Goal: Information Seeking & Learning: Learn about a topic

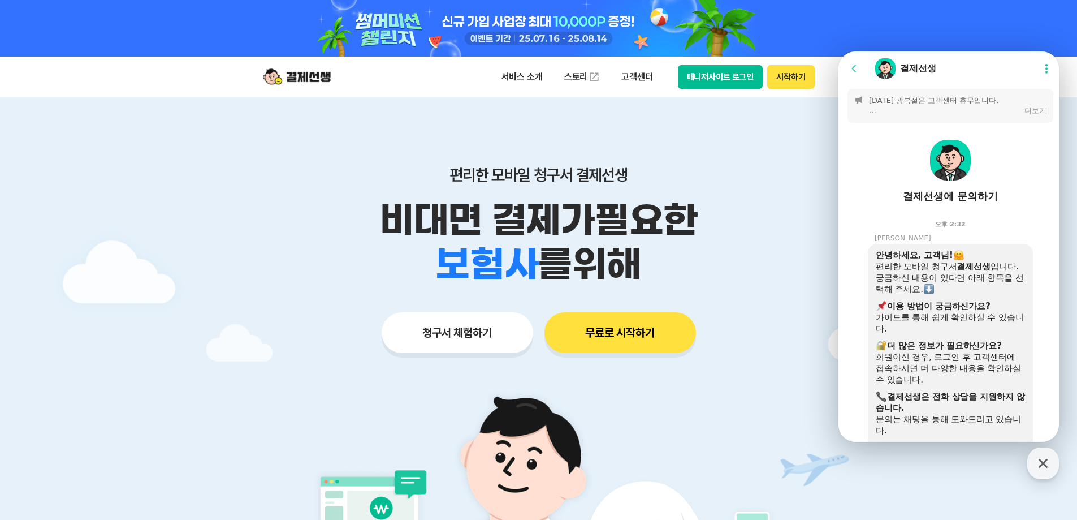
scroll to position [1296, 0]
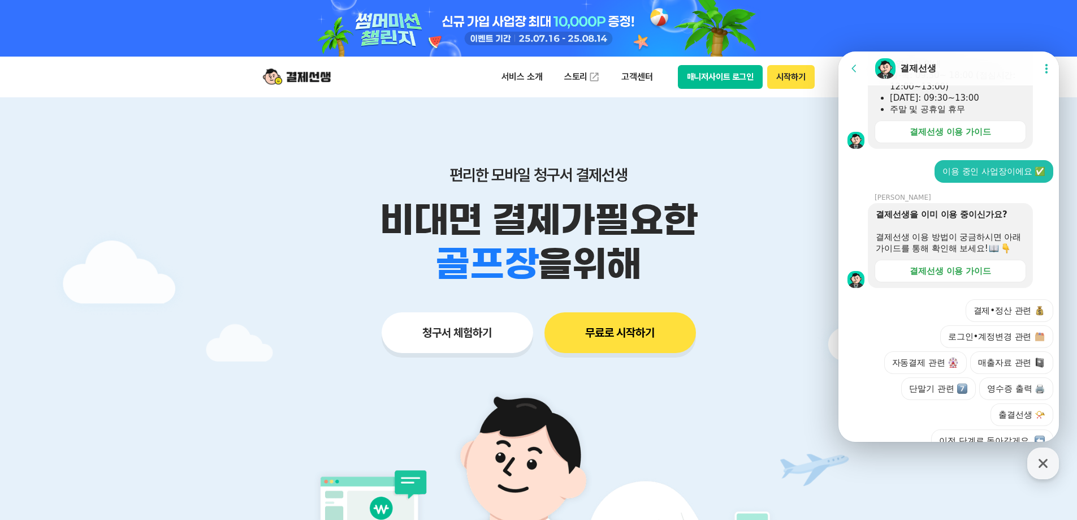
click at [799, 85] on button "시작하기" at bounding box center [790, 77] width 47 height 24
click at [962, 276] on div "결제선생 이용 가이드" at bounding box center [950, 270] width 81 height 11
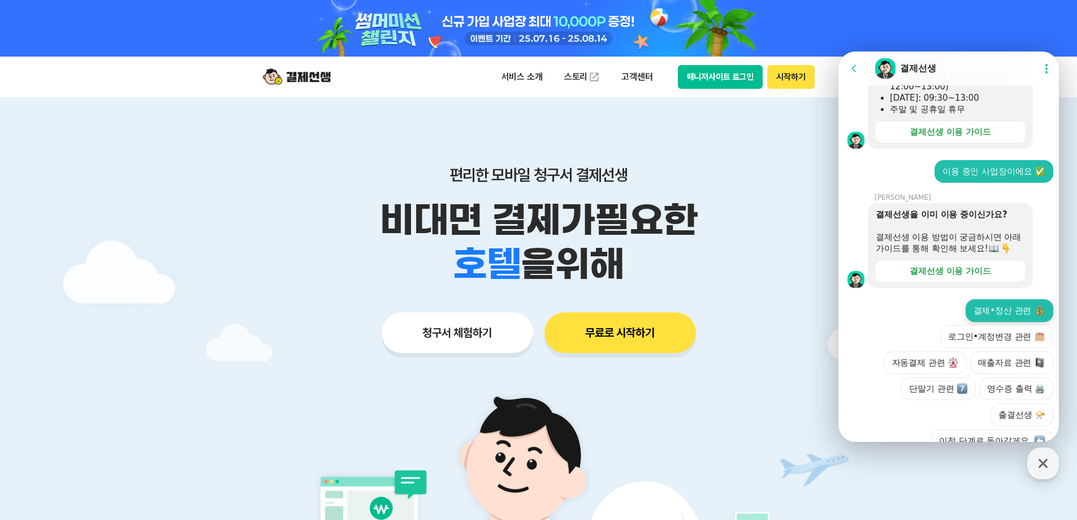
click at [998, 322] on button "결제•정산 관련" at bounding box center [1010, 310] width 88 height 23
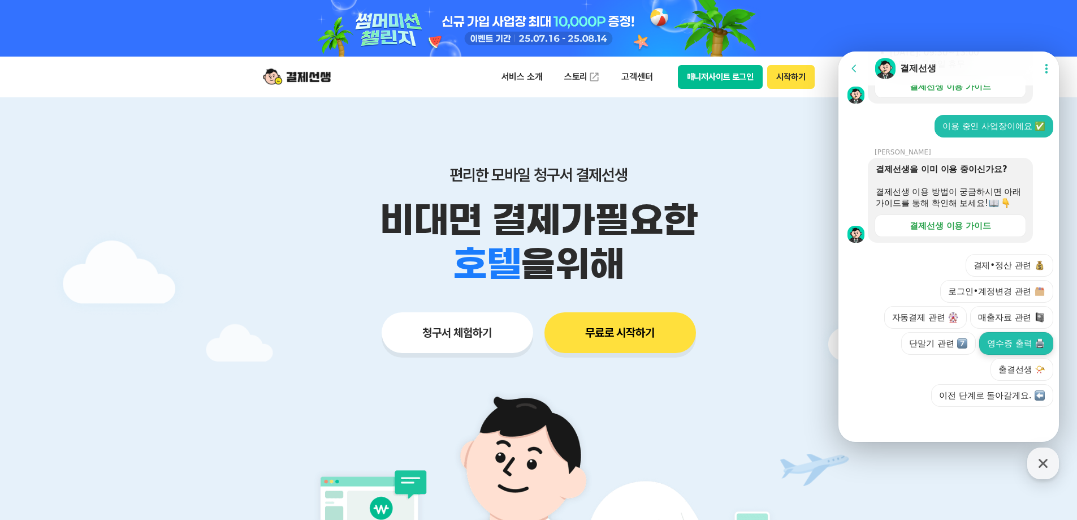
scroll to position [1352, 0]
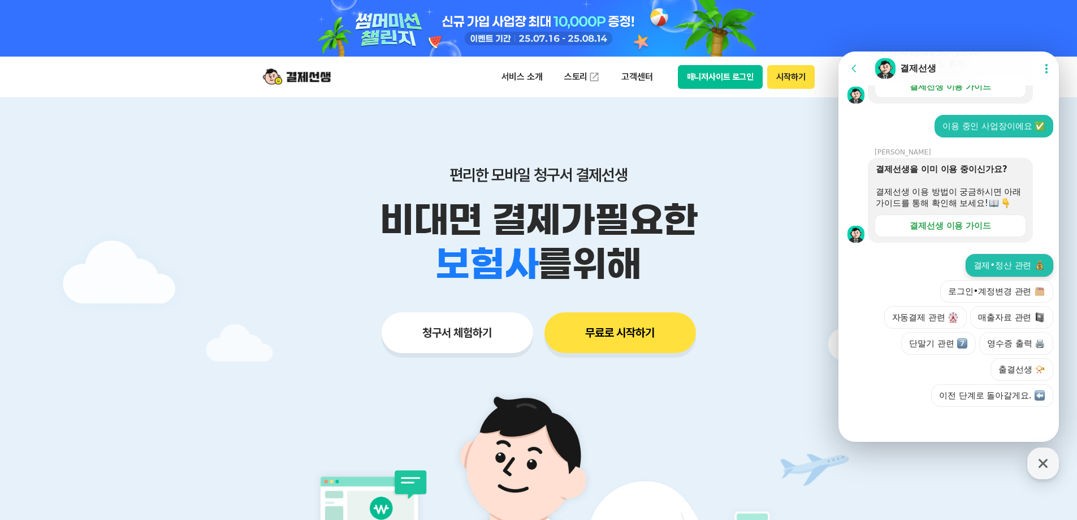
click at [999, 267] on button "결제•정산 관련" at bounding box center [1010, 265] width 88 height 23
click at [915, 425] on div at bounding box center [950, 421] width 224 height 31
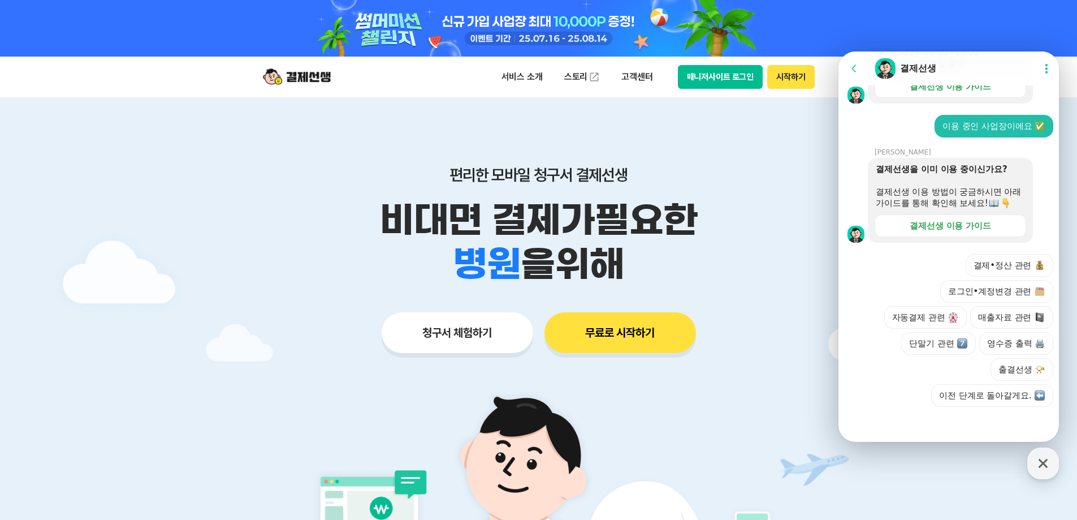
click at [748, 150] on div "편리한 모바일 청구서 결제선생 비대면 결제가 필요한 학원 공부방 호텔 쇼핑몰 병원 배달 보험사 항공사 골프장 을 위해 청구서 체험하기 무료로 …" at bounding box center [538, 236] width 579 height 279
click at [643, 76] on p "고객센터" at bounding box center [636, 77] width 47 height 20
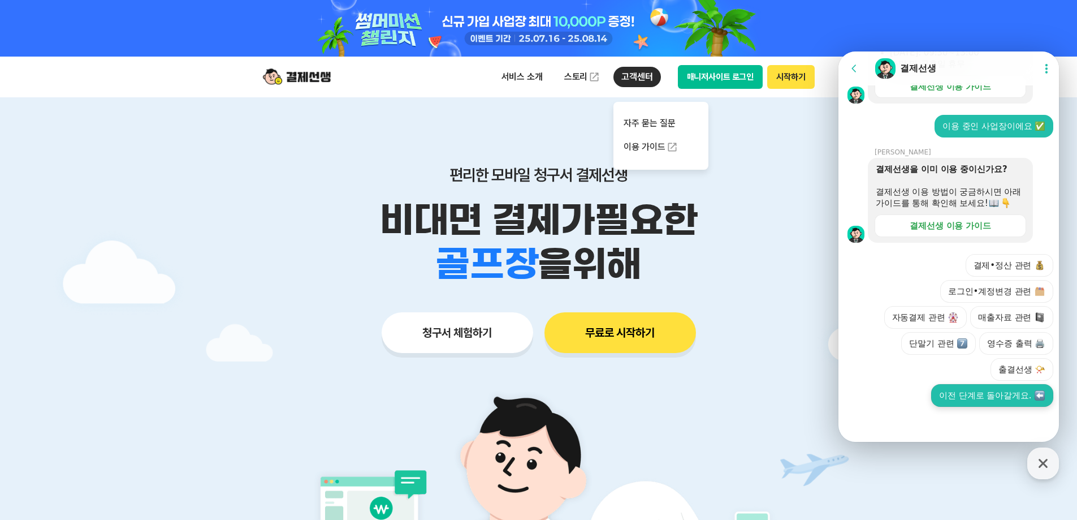
click at [987, 397] on button "이전 단계로 돌아갈게요." at bounding box center [992, 395] width 122 height 23
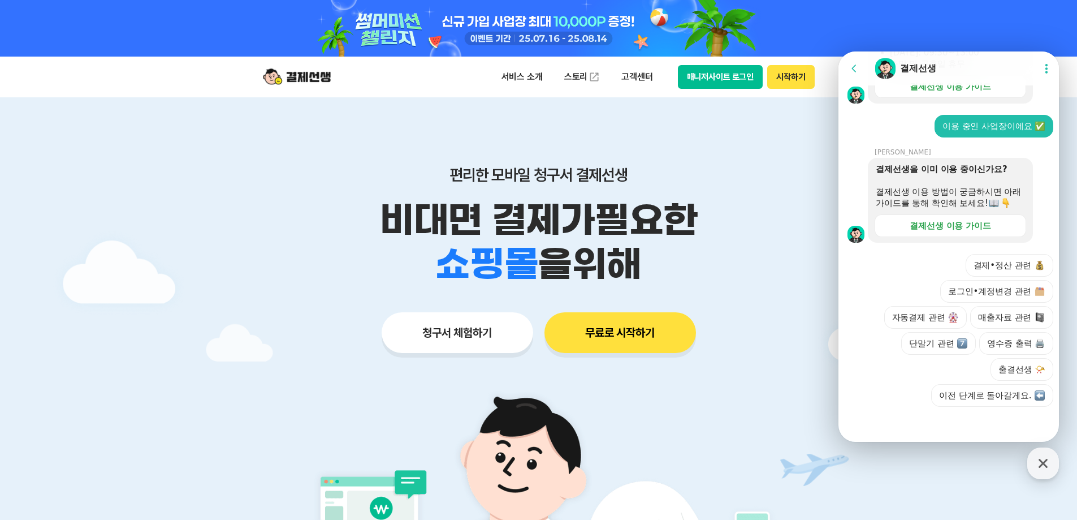
click at [304, 77] on img at bounding box center [297, 76] width 68 height 21
click at [1043, 461] on icon "button" at bounding box center [1043, 463] width 20 height 20
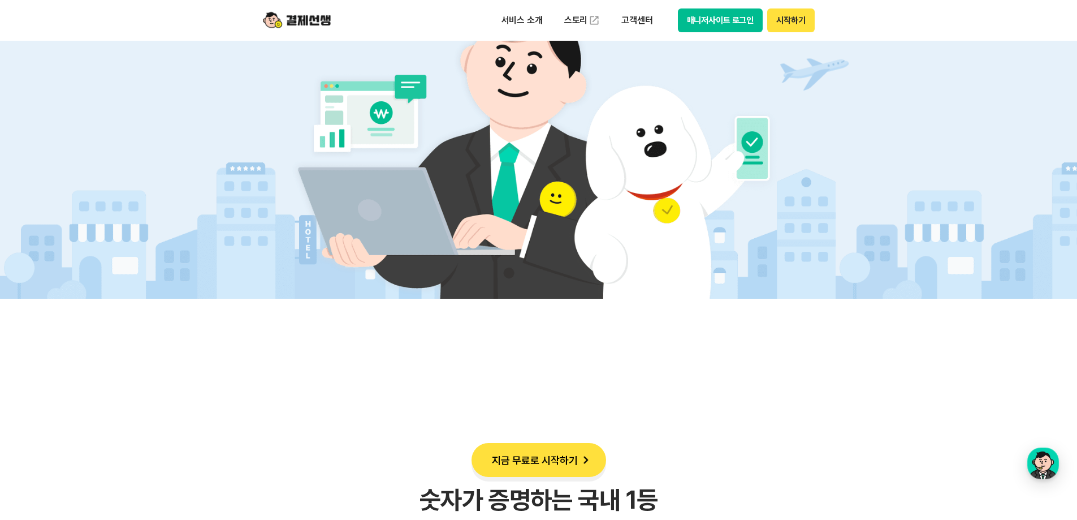
scroll to position [0, 0]
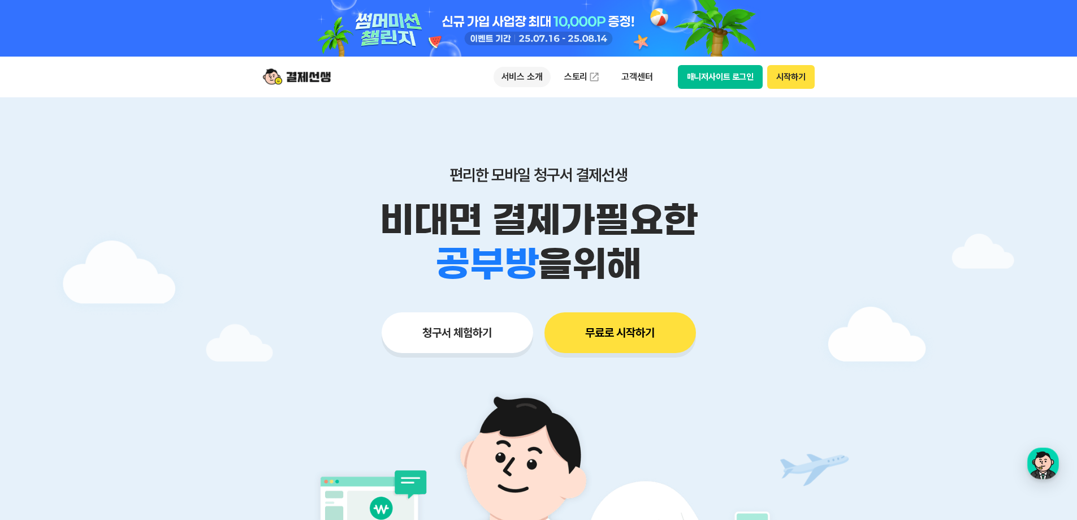
click at [520, 72] on p "서비스 소개" at bounding box center [522, 77] width 57 height 20
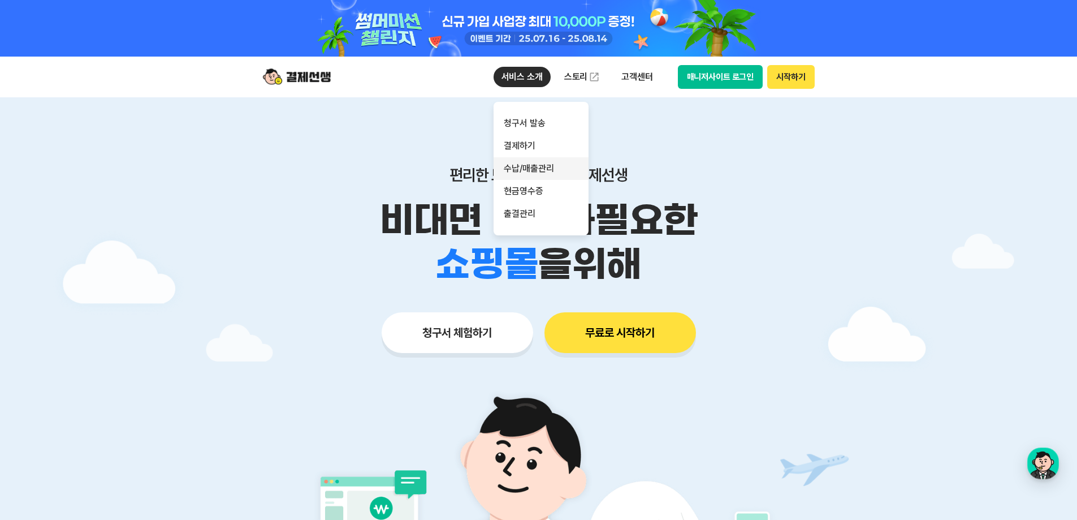
click at [549, 168] on link "수납/매출관리" at bounding box center [541, 168] width 95 height 23
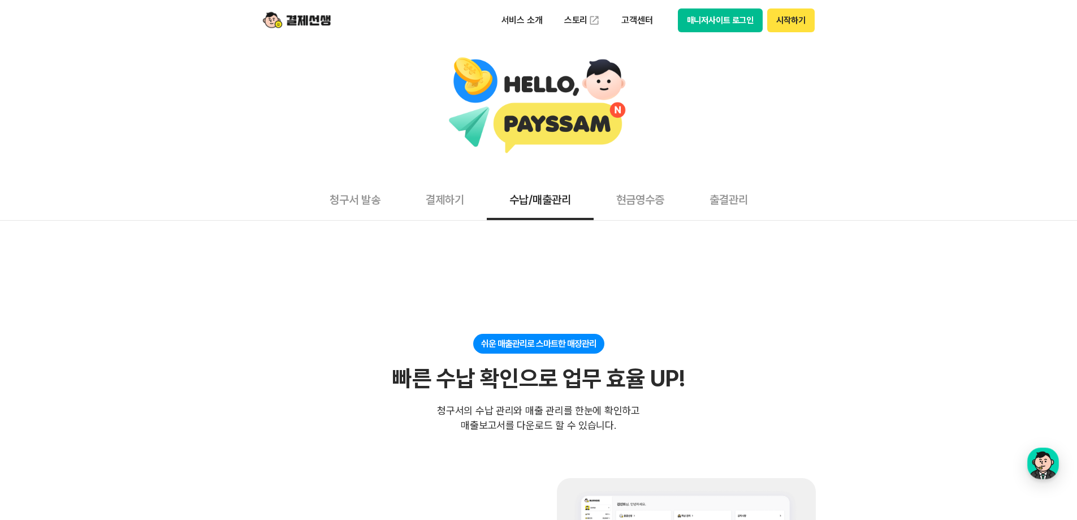
click at [937, 115] on div at bounding box center [539, 106] width 1066 height 99
click at [691, 26] on button "매니저사이트 로그인" at bounding box center [720, 20] width 85 height 24
click at [831, 51] on div at bounding box center [538, 109] width 1077 height 137
click at [641, 19] on p "고객센터" at bounding box center [636, 20] width 47 height 20
click at [669, 66] on link "자주 묻는 질문" at bounding box center [660, 66] width 95 height 23
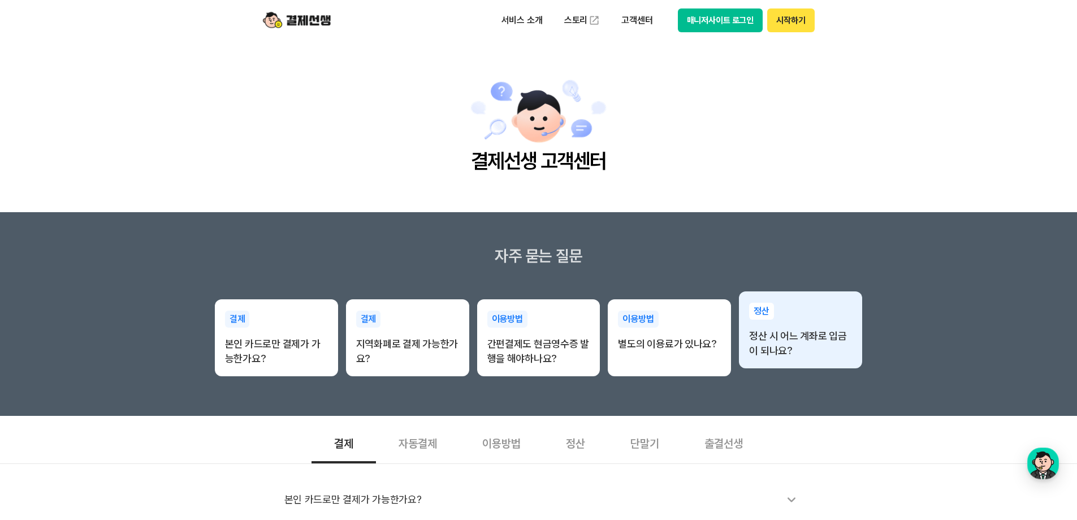
click at [795, 353] on p "정산 시 어느 계좌로 입금이 되나요?" at bounding box center [800, 342] width 103 height 29
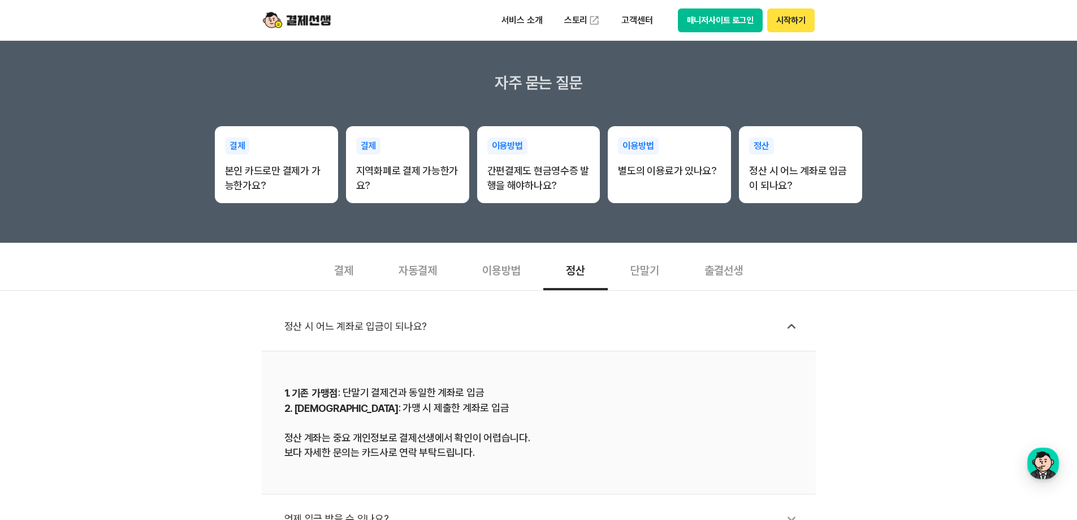
scroll to position [339, 0]
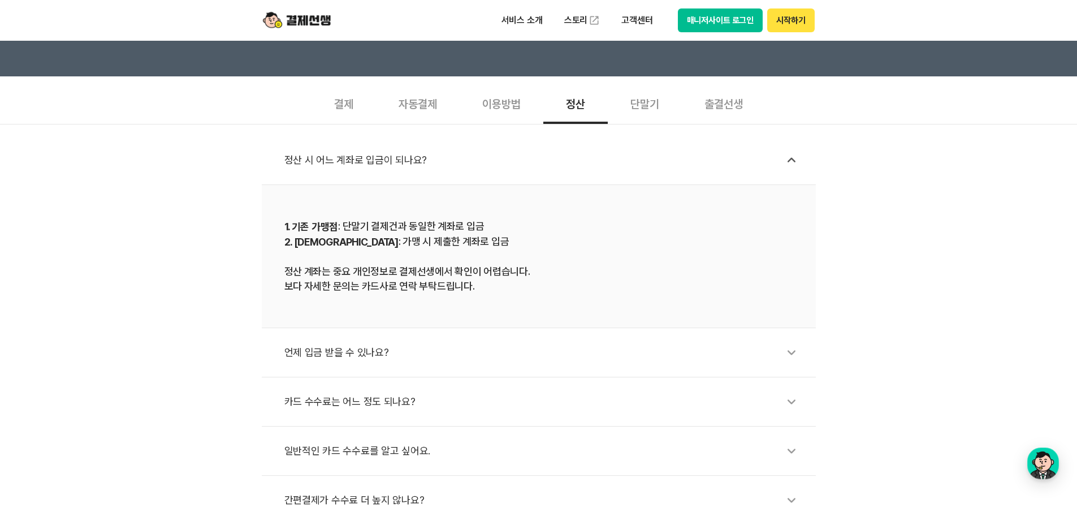
click at [486, 285] on div "1. 기존 가맹점 : 단말기 결제건과 동일한 계좌로 입금 2. 신규 가맹점 : 가맹 시 제출한 계좌로 입금 정산 계좌는 중요 개인정보로 결제선…" at bounding box center [538, 256] width 509 height 75
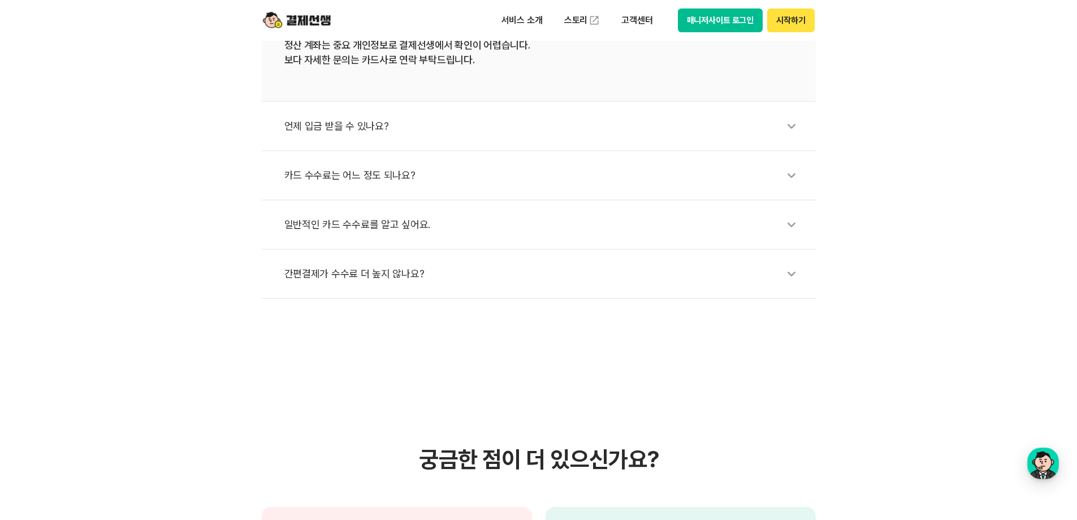
scroll to position [792, 0]
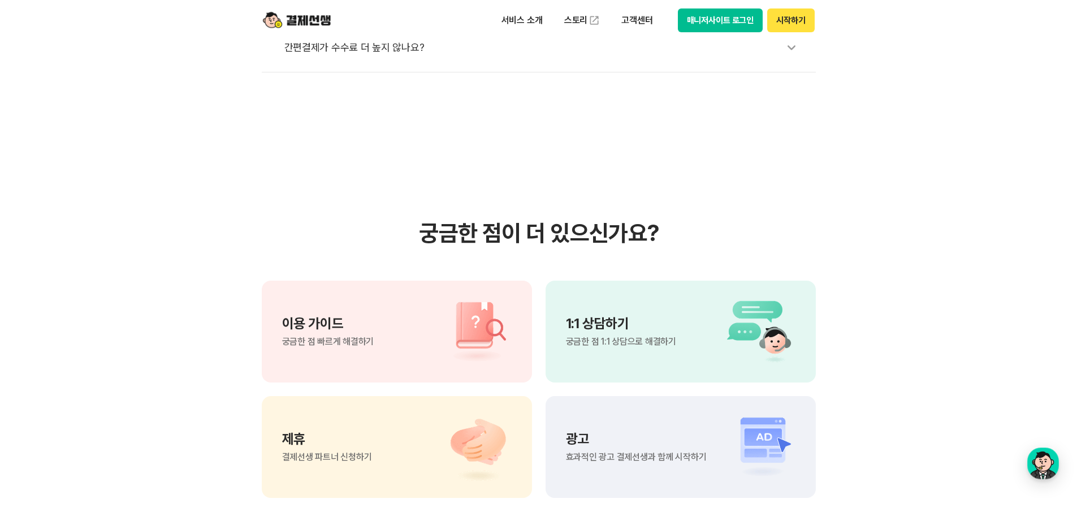
click at [945, 218] on section "궁금한 점이 더 있으신가요? 이용 가이드 궁금한 점 빠르게 해결하기 1:1 상담하기 궁금한 점 1:1 상담으로 해결하기 제휴 결제선생 파트너 …" at bounding box center [538, 358] width 1077 height 572
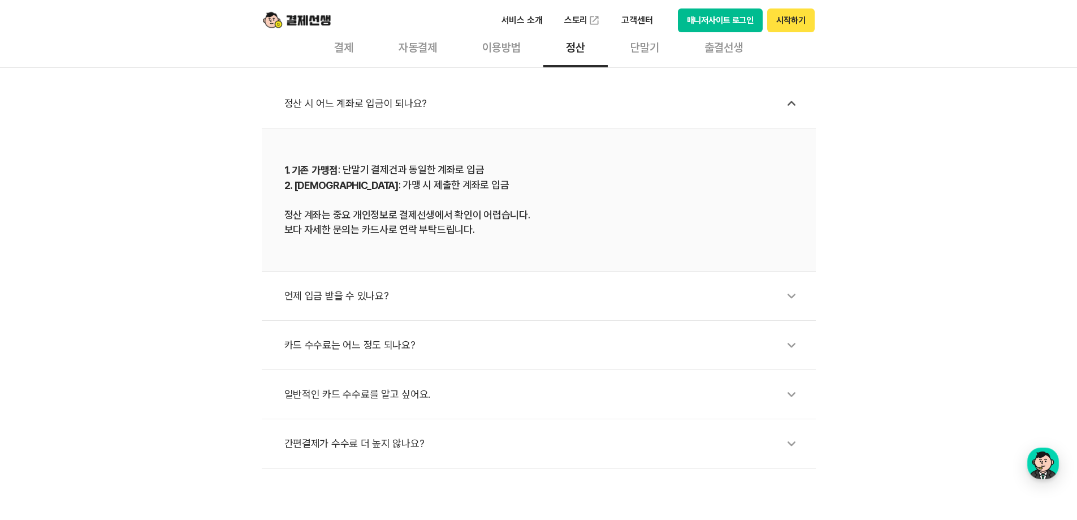
scroll to position [339, 0]
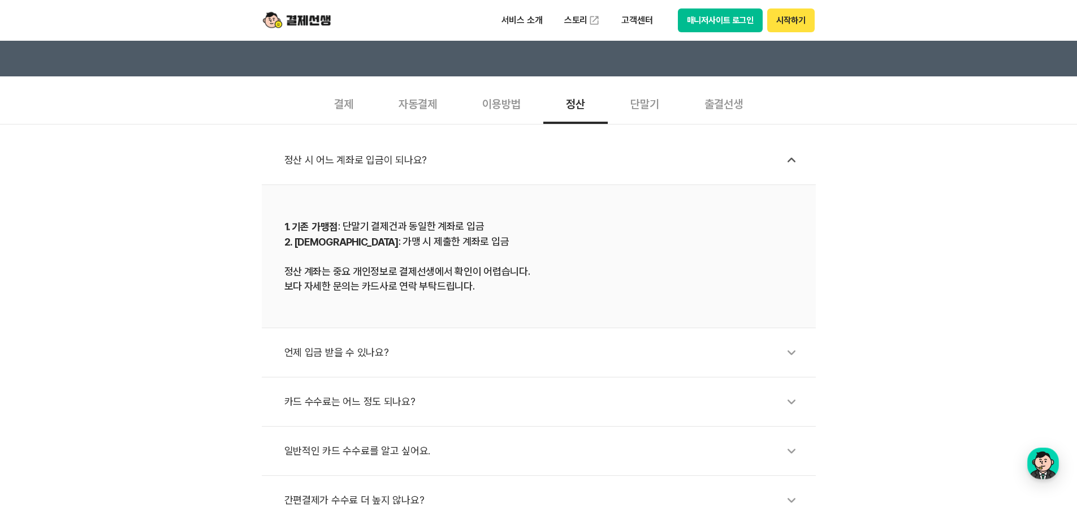
click at [642, 109] on div "단말기" at bounding box center [645, 103] width 74 height 42
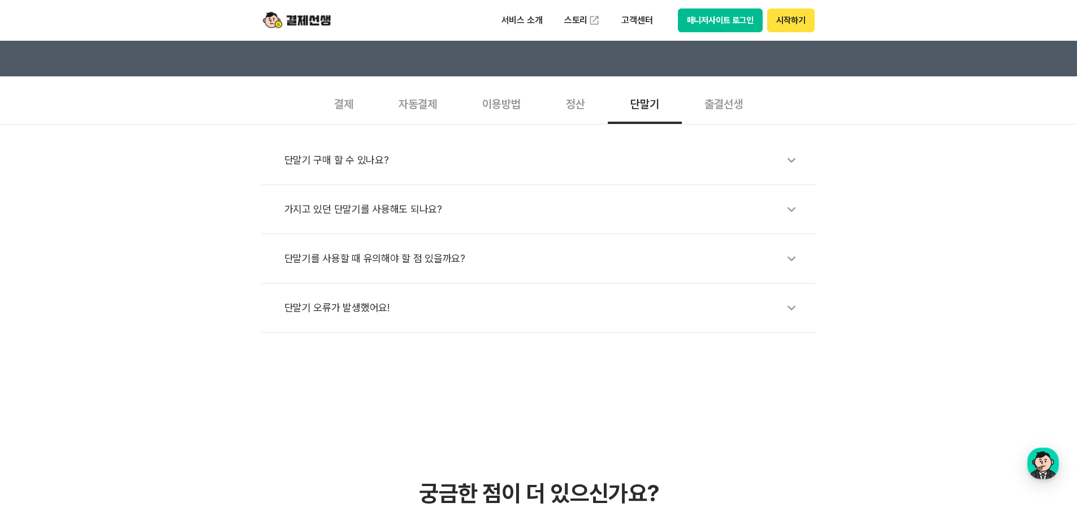
click at [727, 100] on div "출결선생" at bounding box center [724, 103] width 84 height 42
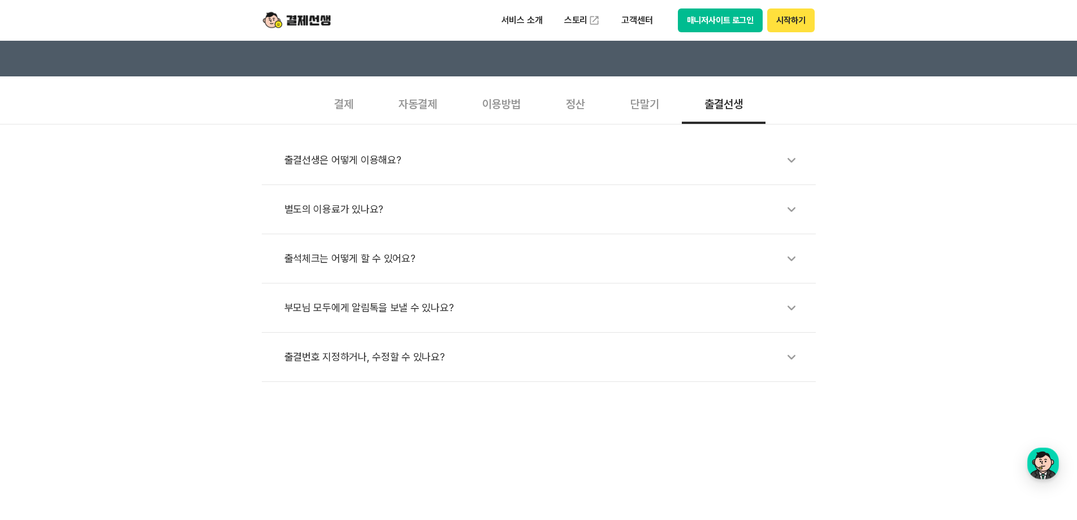
click at [488, 113] on div "이용방법" at bounding box center [502, 103] width 84 height 42
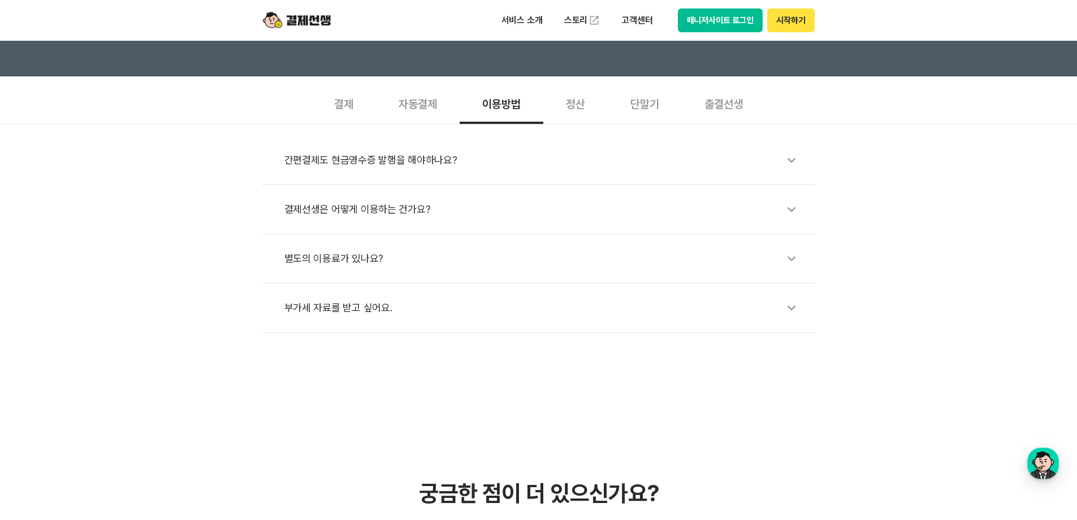
click at [403, 107] on div "자동결제" at bounding box center [418, 103] width 84 height 42
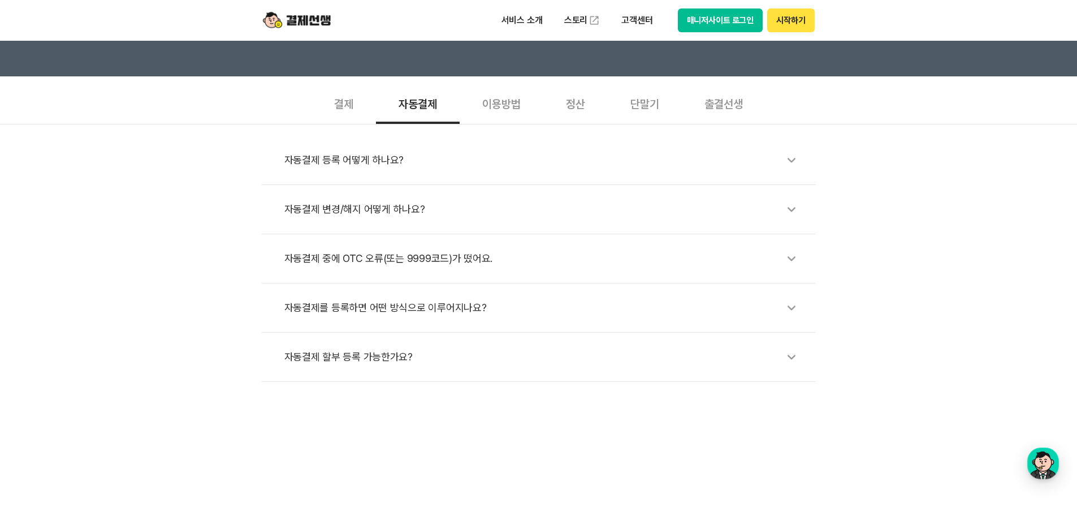
click at [336, 101] on div "결제" at bounding box center [344, 103] width 64 height 42
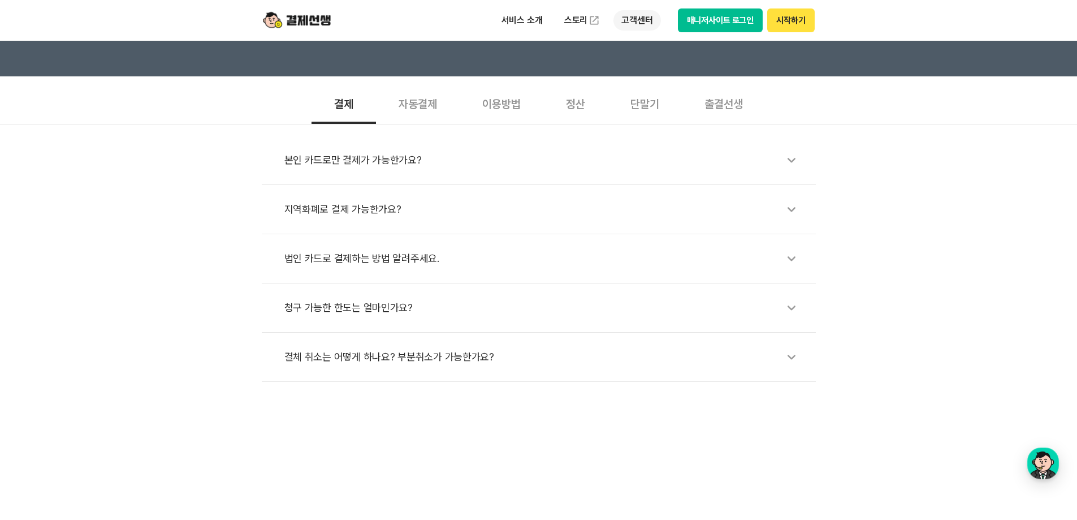
click at [642, 19] on p "고객센터" at bounding box center [636, 20] width 47 height 20
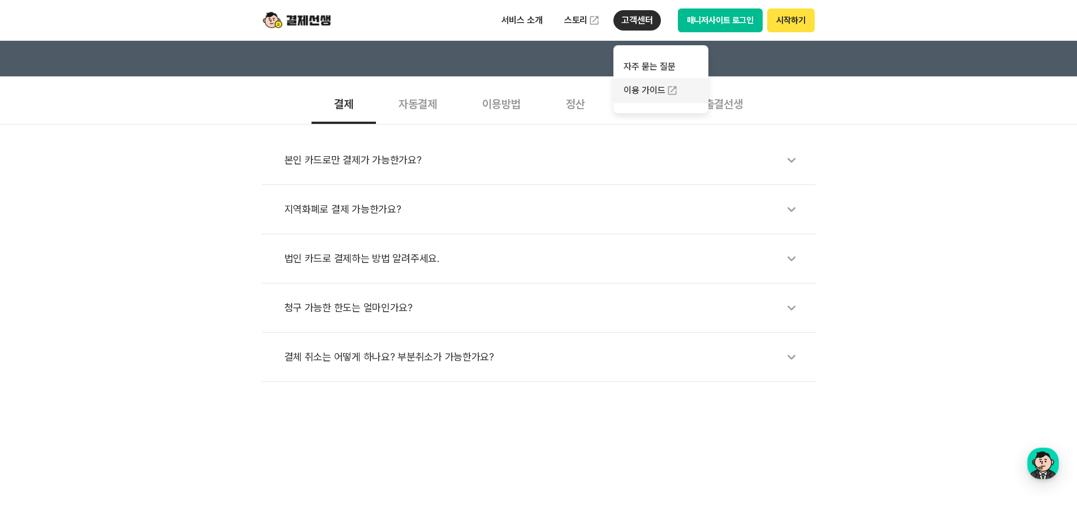
click at [657, 93] on link "이용 가이드" at bounding box center [660, 90] width 95 height 25
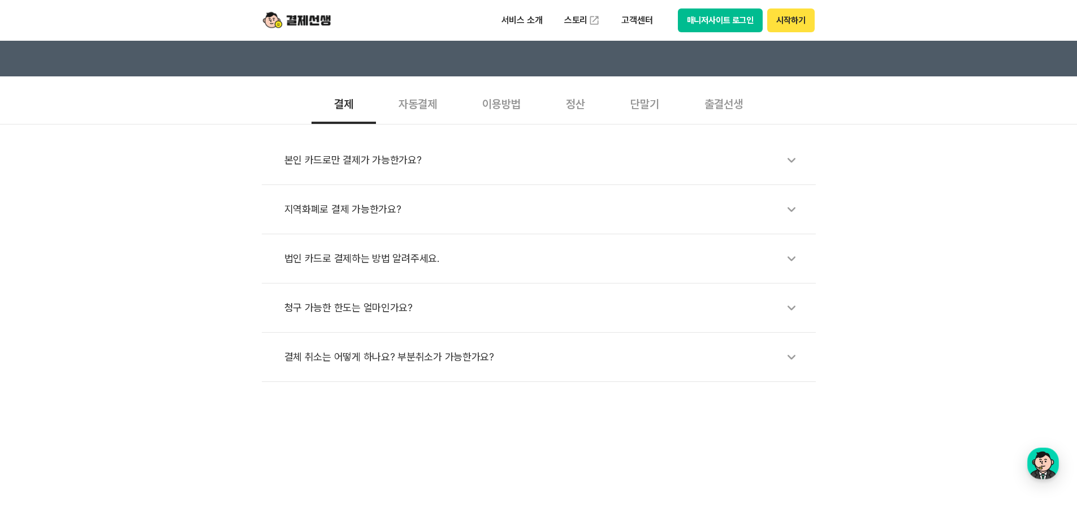
click at [318, 23] on img at bounding box center [297, 20] width 68 height 21
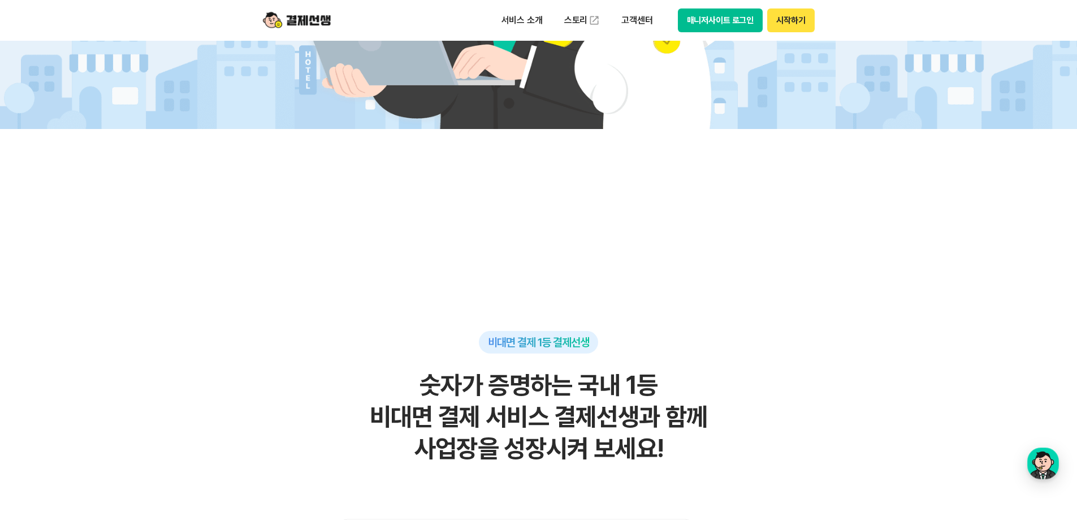
scroll to position [565, 0]
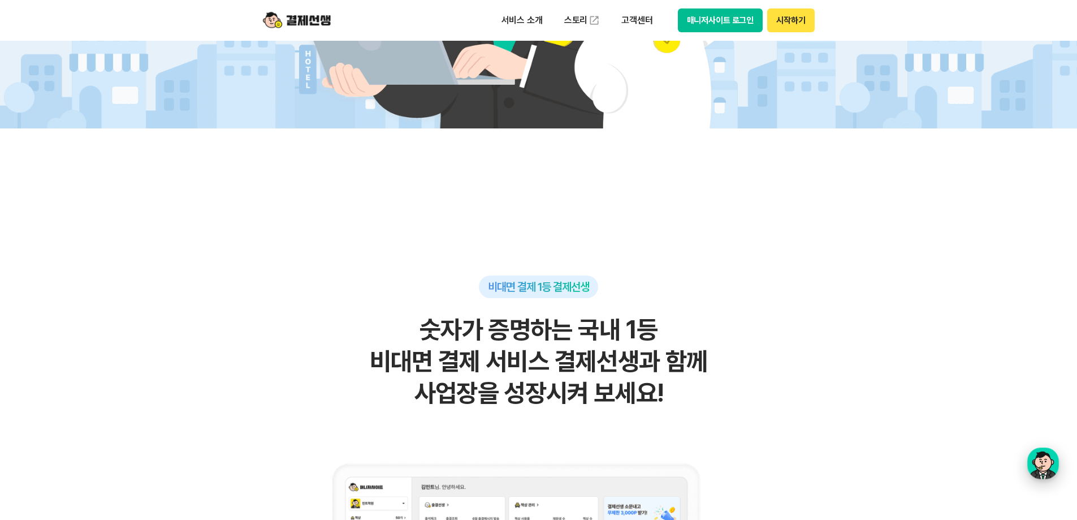
click at [1045, 463] on div "button" at bounding box center [1043, 463] width 32 height 32
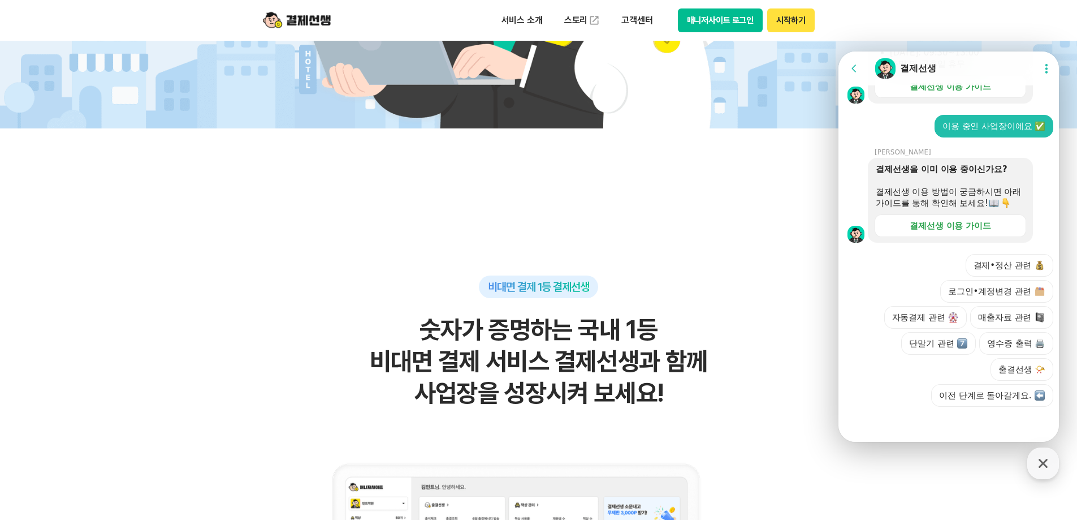
drag, startPoint x: 1017, startPoint y: 269, endPoint x: 1031, endPoint y: 219, distance: 51.7
click at [1035, 120] on div "이용 중인 사업장이에요 ✅" at bounding box center [993, 125] width 103 height 11
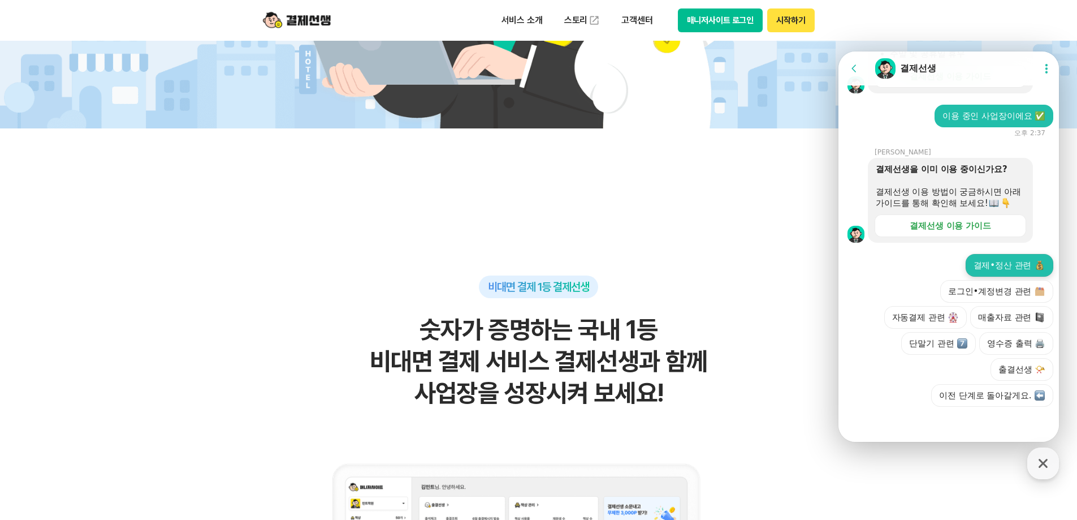
click at [1001, 271] on button "결제•정산 관련" at bounding box center [1010, 265] width 88 height 23
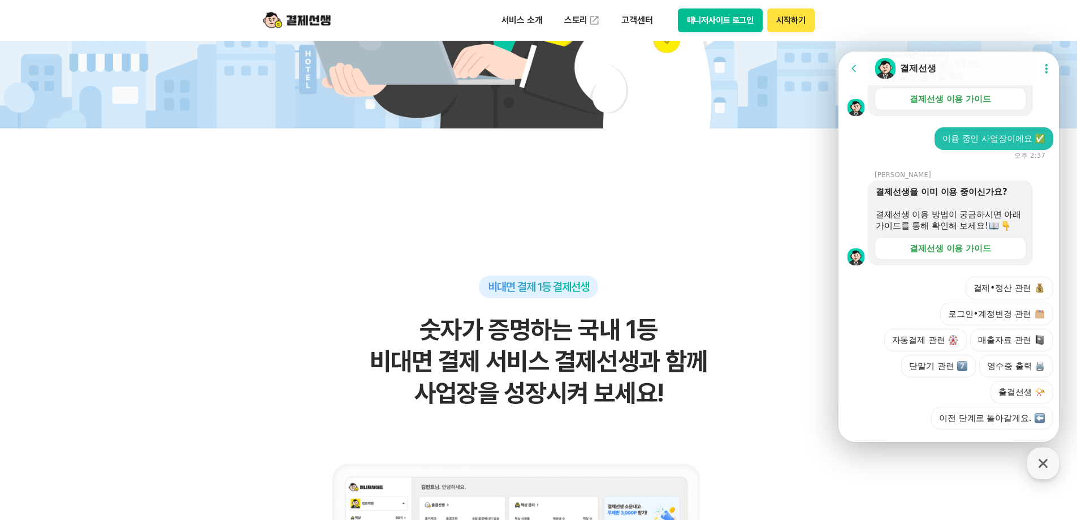
scroll to position [1363, 0]
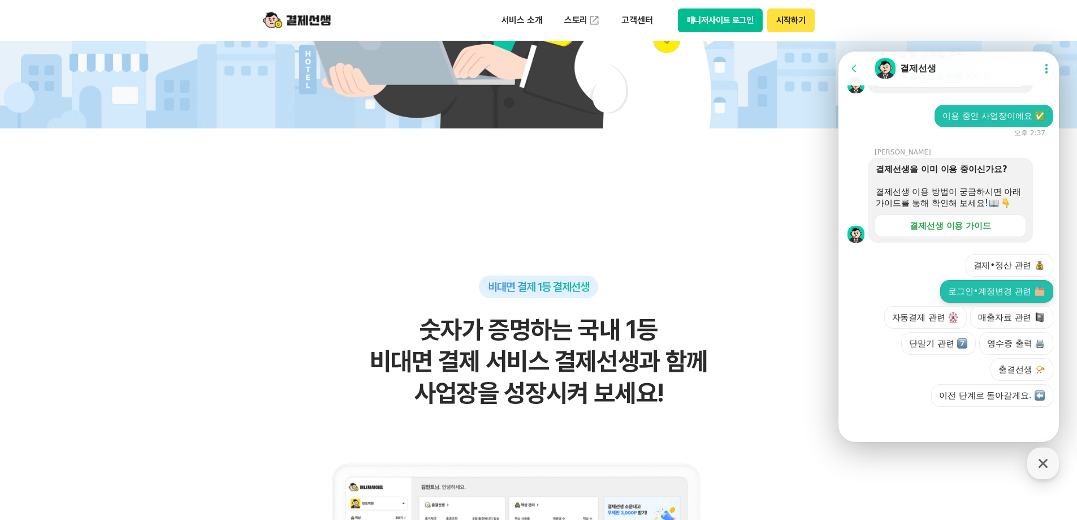
click at [974, 291] on button "로그인•계정변경 관련" at bounding box center [996, 291] width 113 height 23
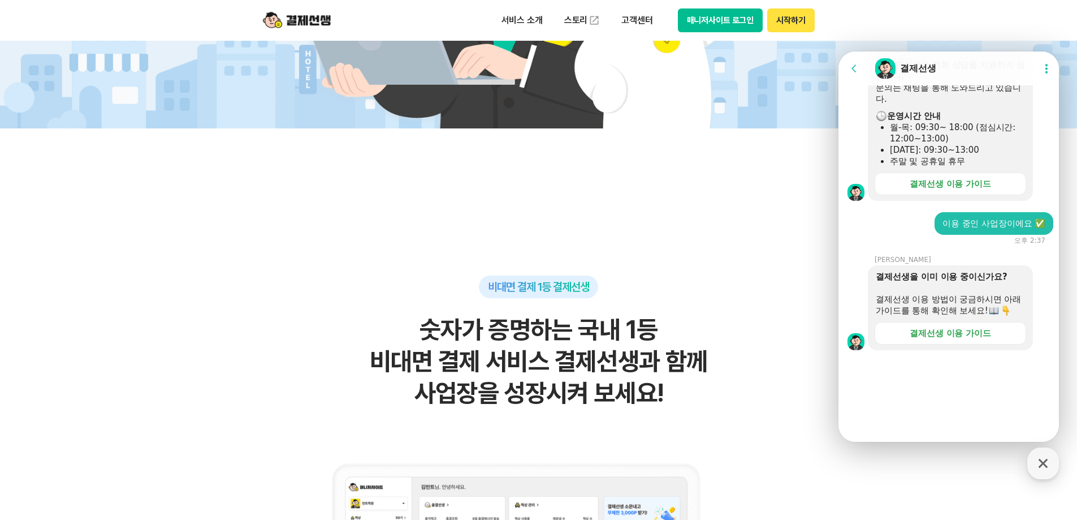
click at [974, 291] on div "A message sent by an agent [PERSON_NAME] 결제선생을 이미 이용 중이신가요? 결제선생 이용 방법이 궁금하시면 아…" at bounding box center [950, 297] width 224 height 105
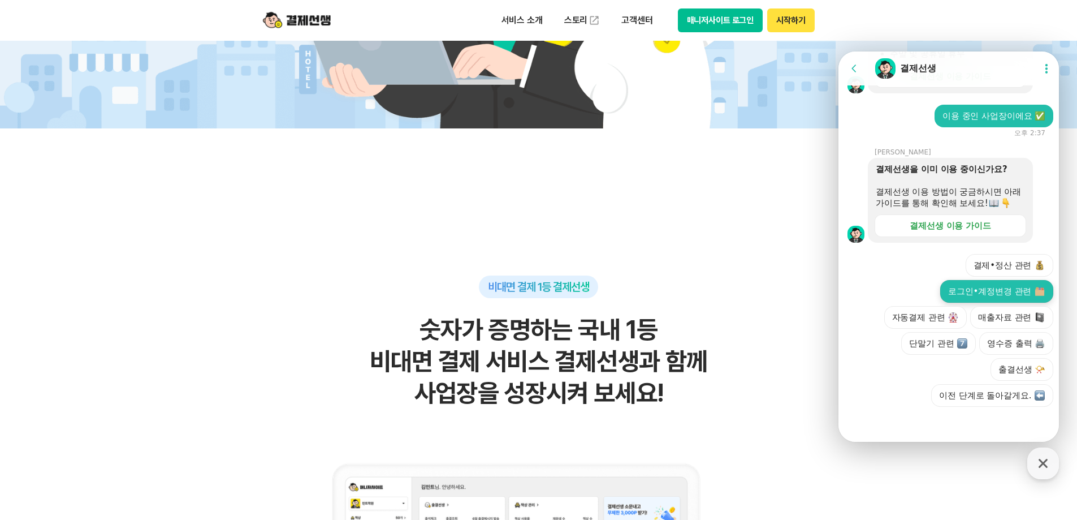
click at [988, 296] on button "로그인•계정변경 관련" at bounding box center [996, 291] width 113 height 23
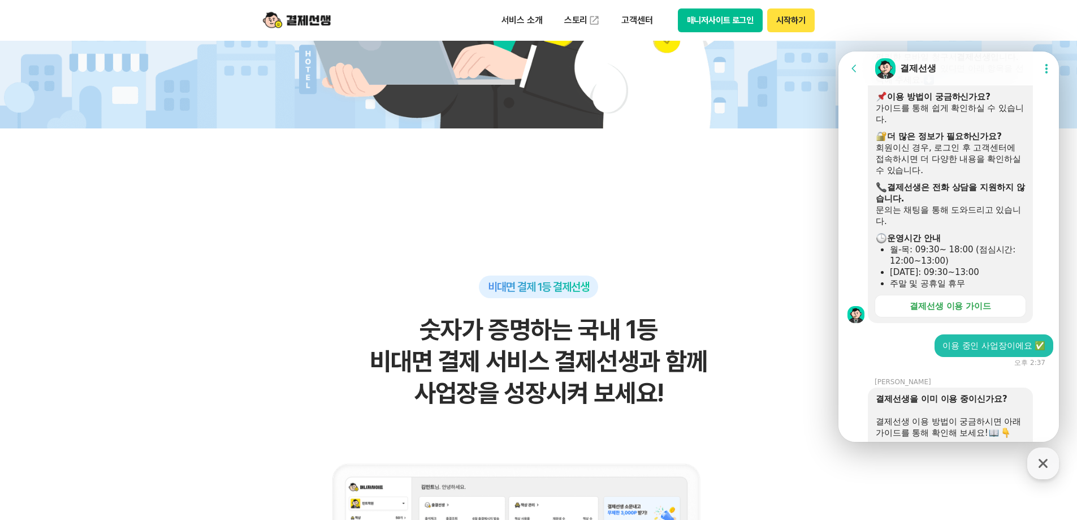
scroll to position [1131, 0]
